Goal: Transaction & Acquisition: Book appointment/travel/reservation

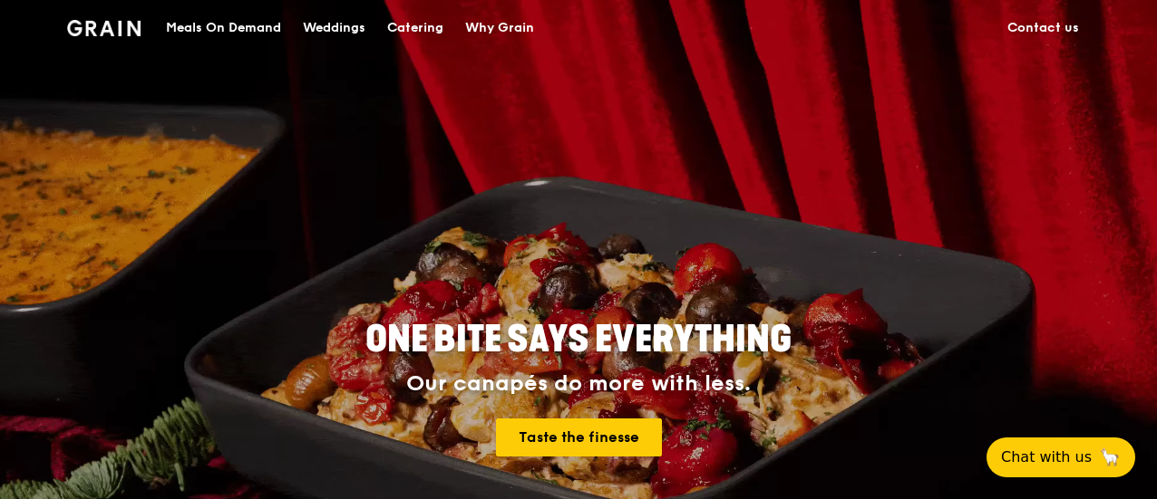
click at [421, 24] on div "Catering" at bounding box center [415, 28] width 56 height 54
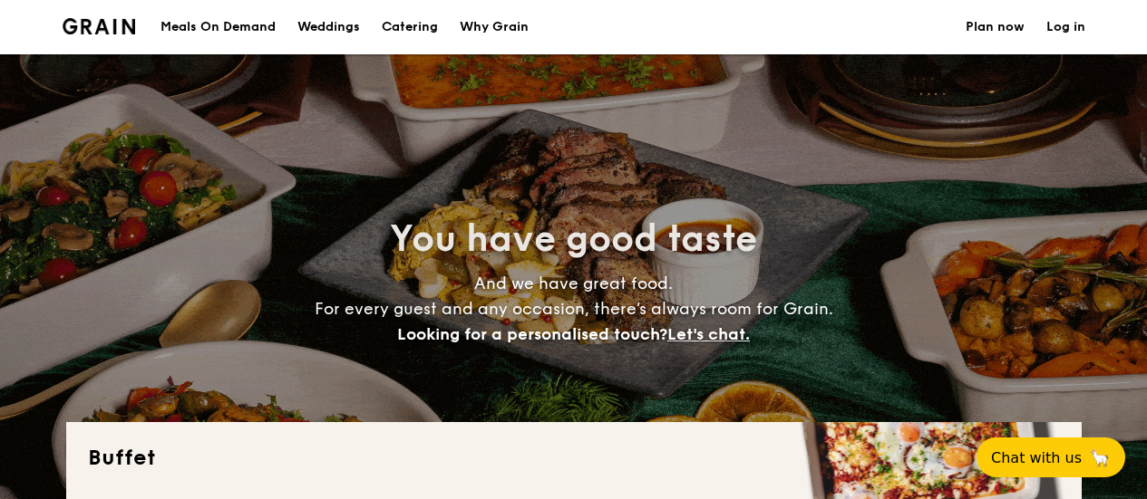
select select
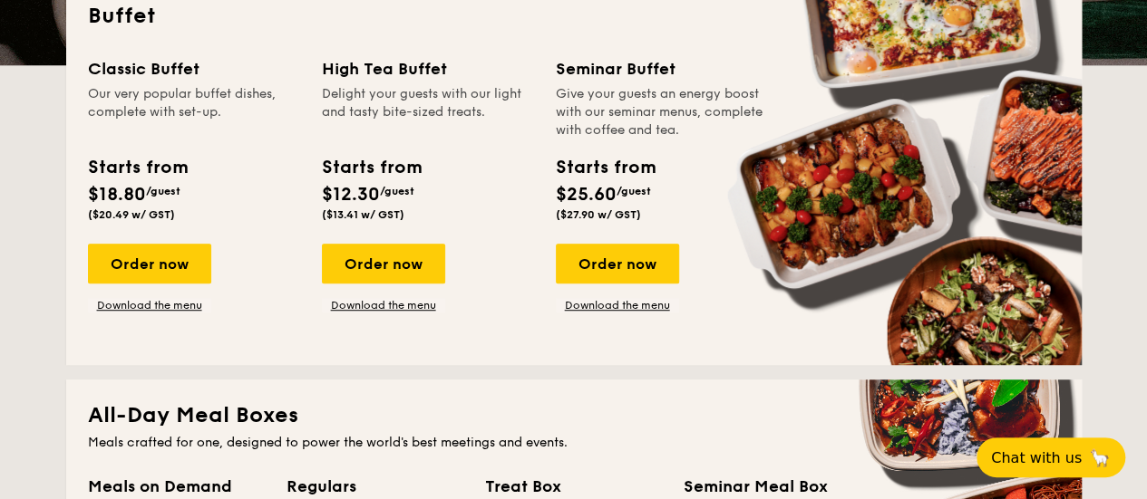
scroll to position [494, 0]
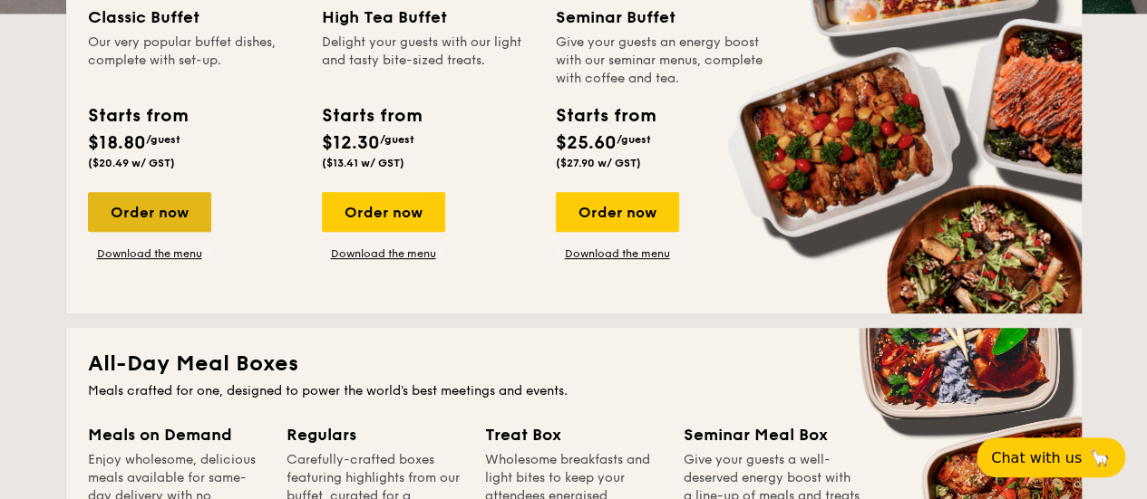
click at [150, 213] on div "Order now" at bounding box center [149, 212] width 123 height 40
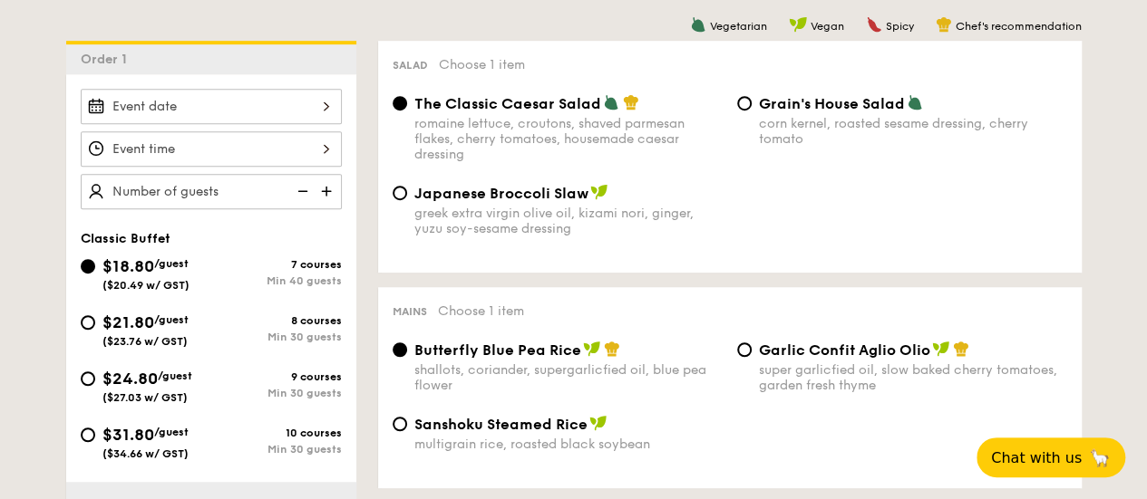
scroll to position [478, 0]
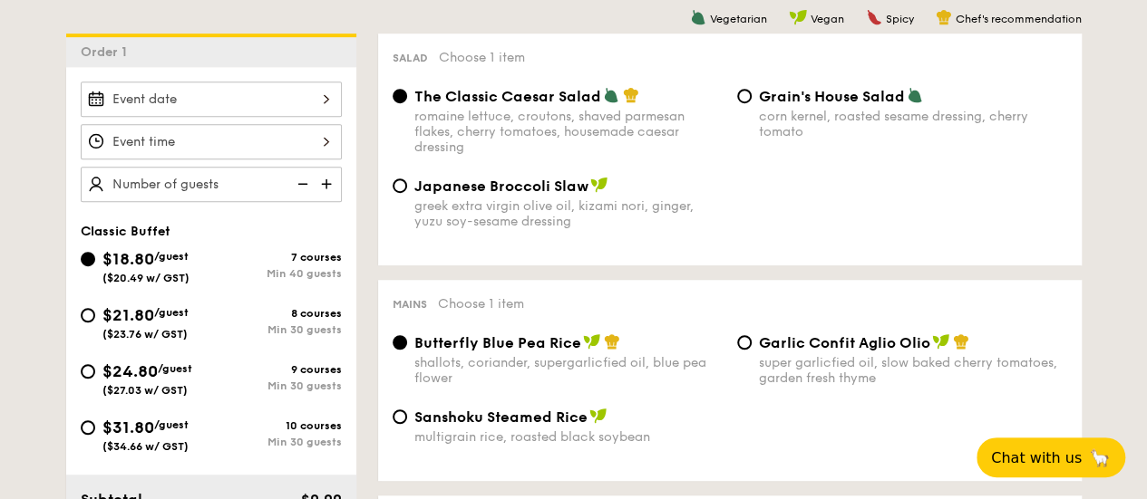
click at [279, 327] on div "Min 30 guests" at bounding box center [276, 330] width 131 height 13
click at [95, 323] on input "$21.80 /guest ($23.76 w/ GST) 8 courses Min 30 guests" at bounding box center [88, 315] width 15 height 15
radio input "true"
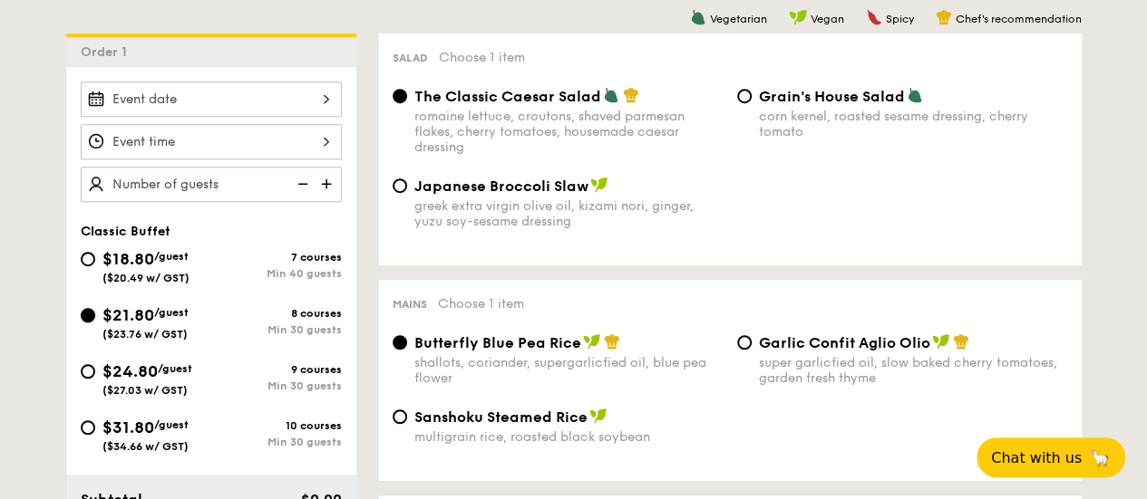
radio input "true"
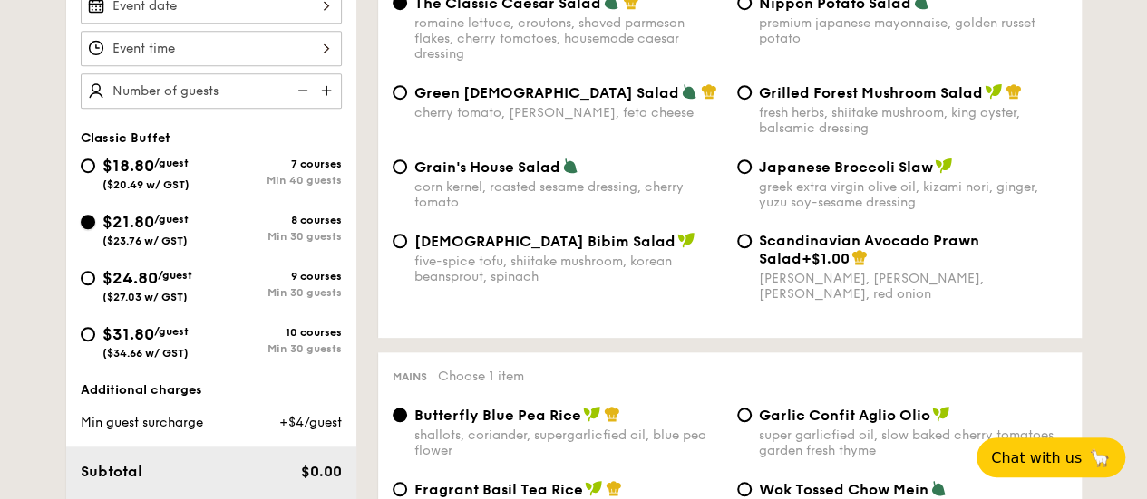
scroll to position [572, 0]
type input "30 guests"
click at [208, 6] on div at bounding box center [211, 4] width 261 height 35
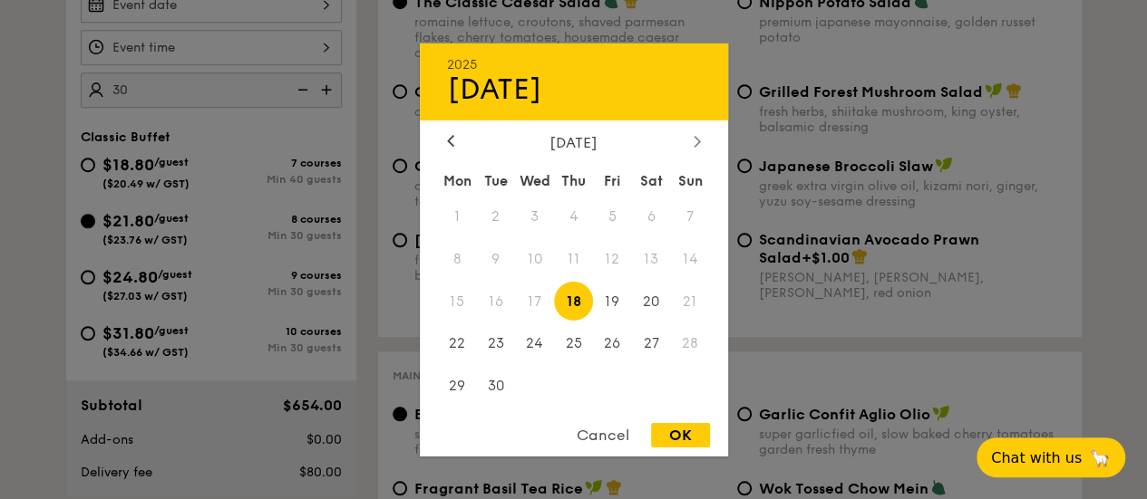
click at [701, 141] on div at bounding box center [697, 141] width 16 height 17
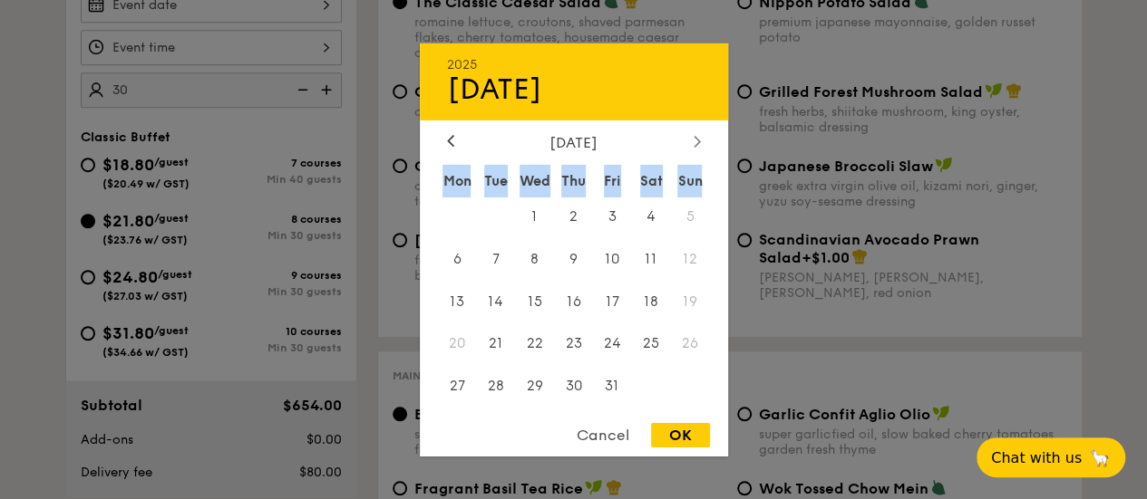
click at [701, 141] on div at bounding box center [697, 141] width 16 height 17
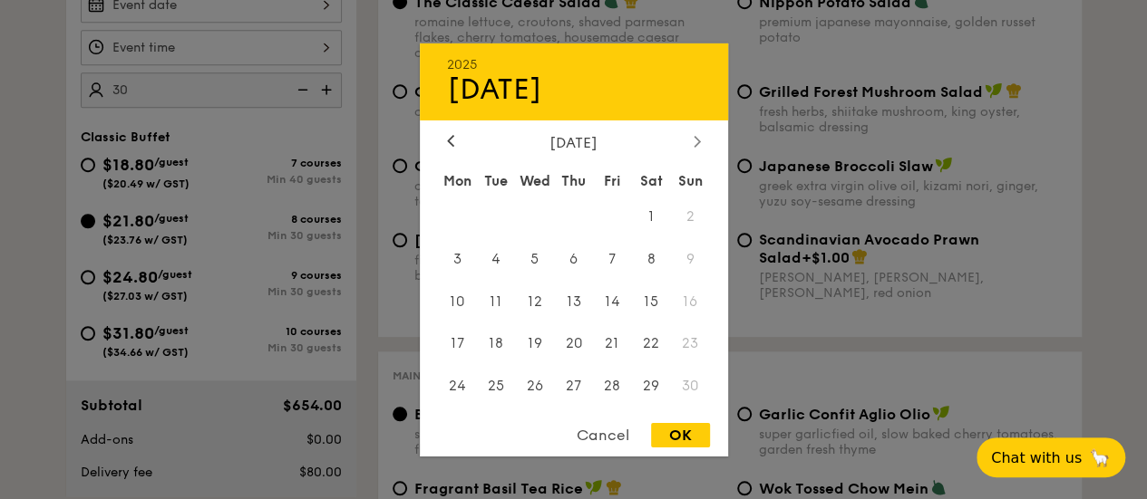
click at [690, 140] on div at bounding box center [697, 141] width 16 height 17
click at [450, 143] on icon at bounding box center [450, 141] width 7 height 12
click at [495, 296] on span "11" at bounding box center [495, 301] width 39 height 39
click at [673, 442] on div "OK" at bounding box center [680, 435] width 59 height 24
type input "[DATE]"
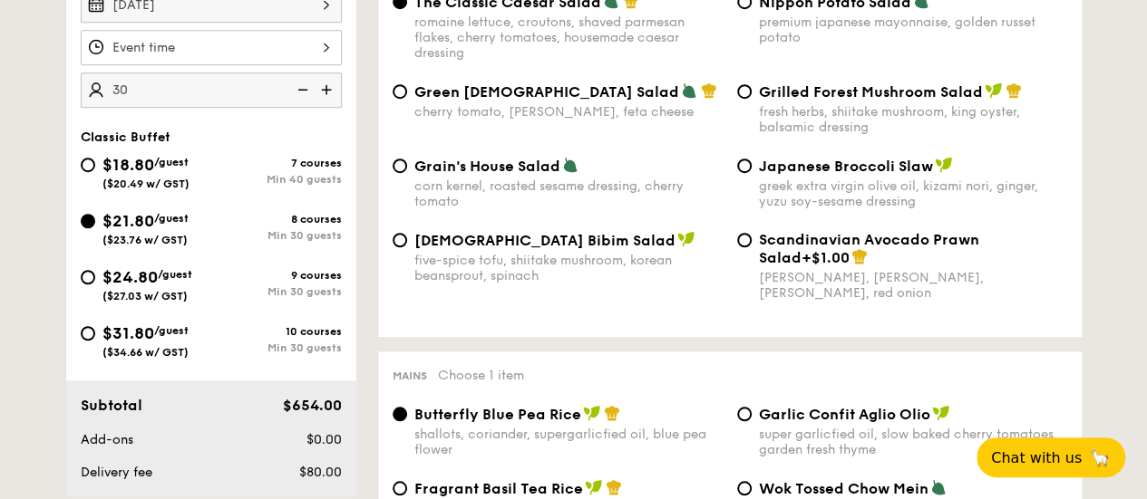
click at [219, 50] on div at bounding box center [211, 47] width 261 height 35
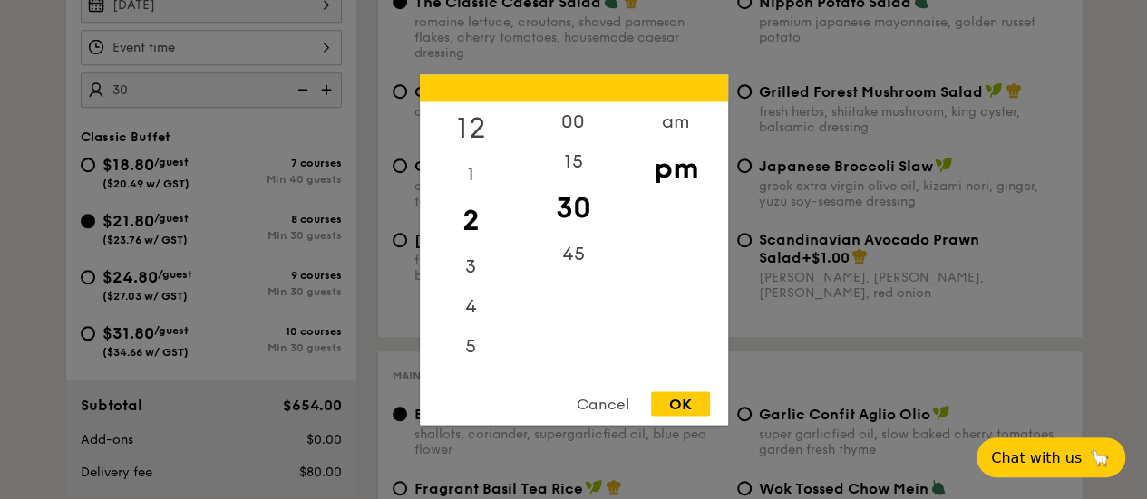
click at [475, 124] on div "12" at bounding box center [471, 128] width 102 height 53
click at [569, 122] on div "00" at bounding box center [573, 128] width 102 height 53
click at [671, 408] on div "OK" at bounding box center [680, 404] width 59 height 24
type input "12:00PM"
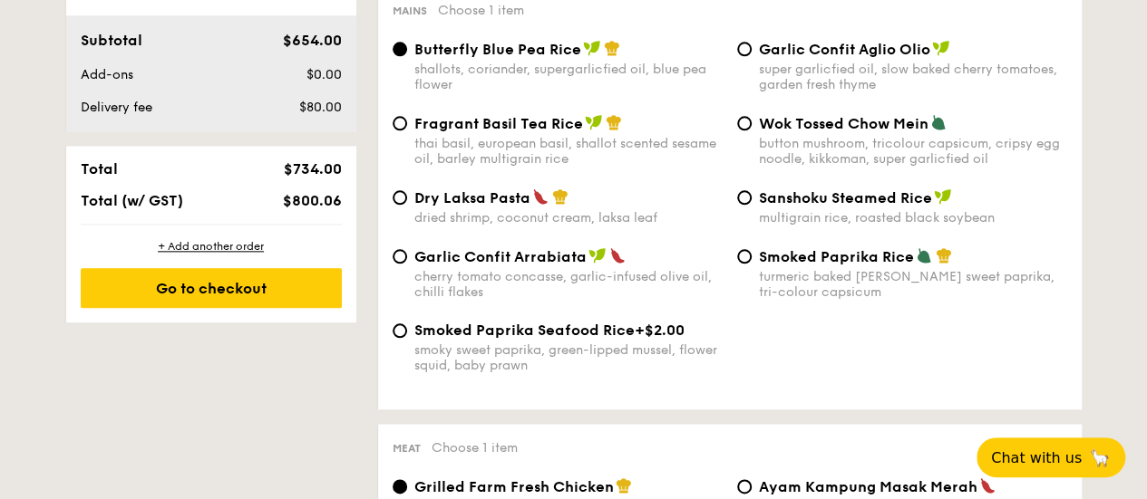
scroll to position [818, 0]
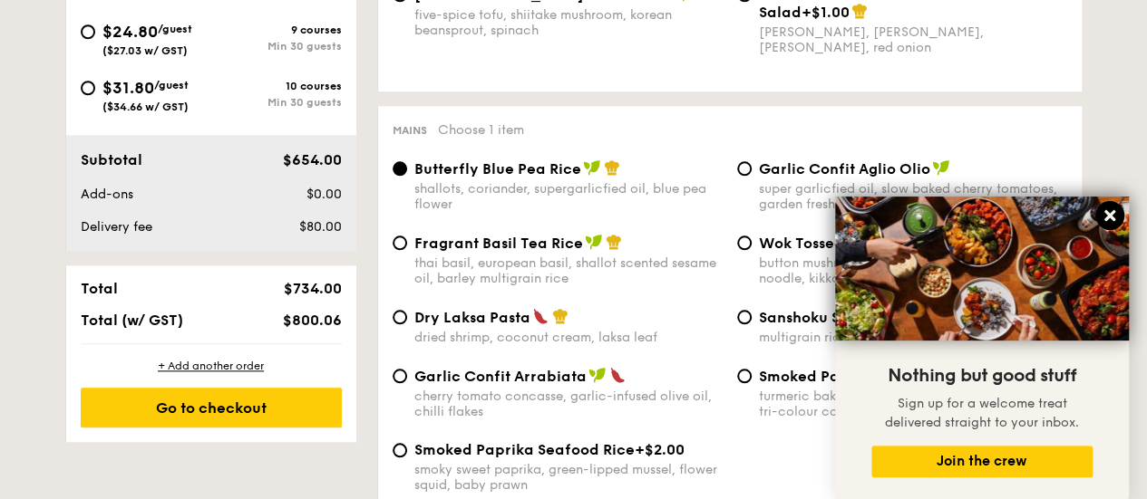
click at [1105, 215] on icon at bounding box center [1109, 216] width 16 height 16
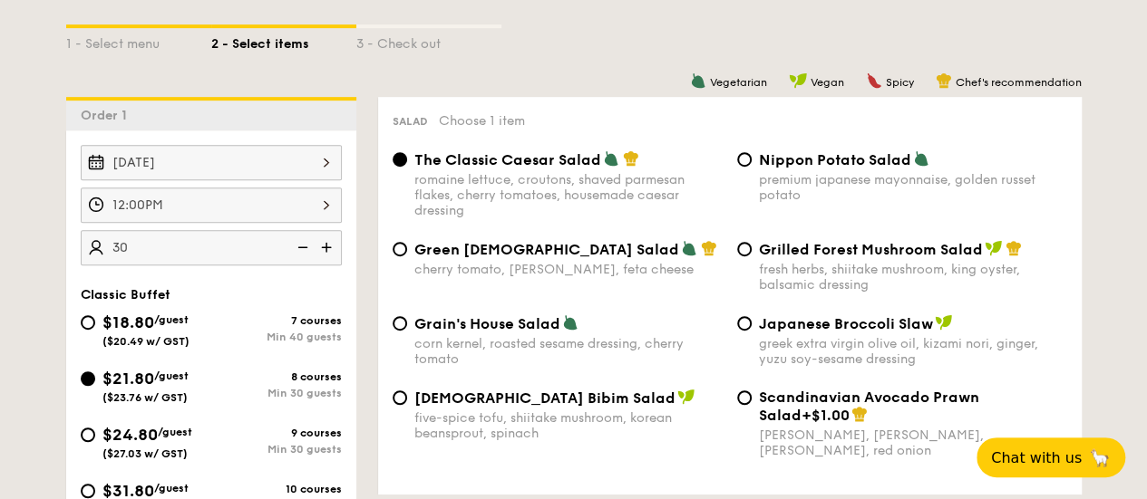
scroll to position [412, 0]
